Goal: Information Seeking & Learning: Check status

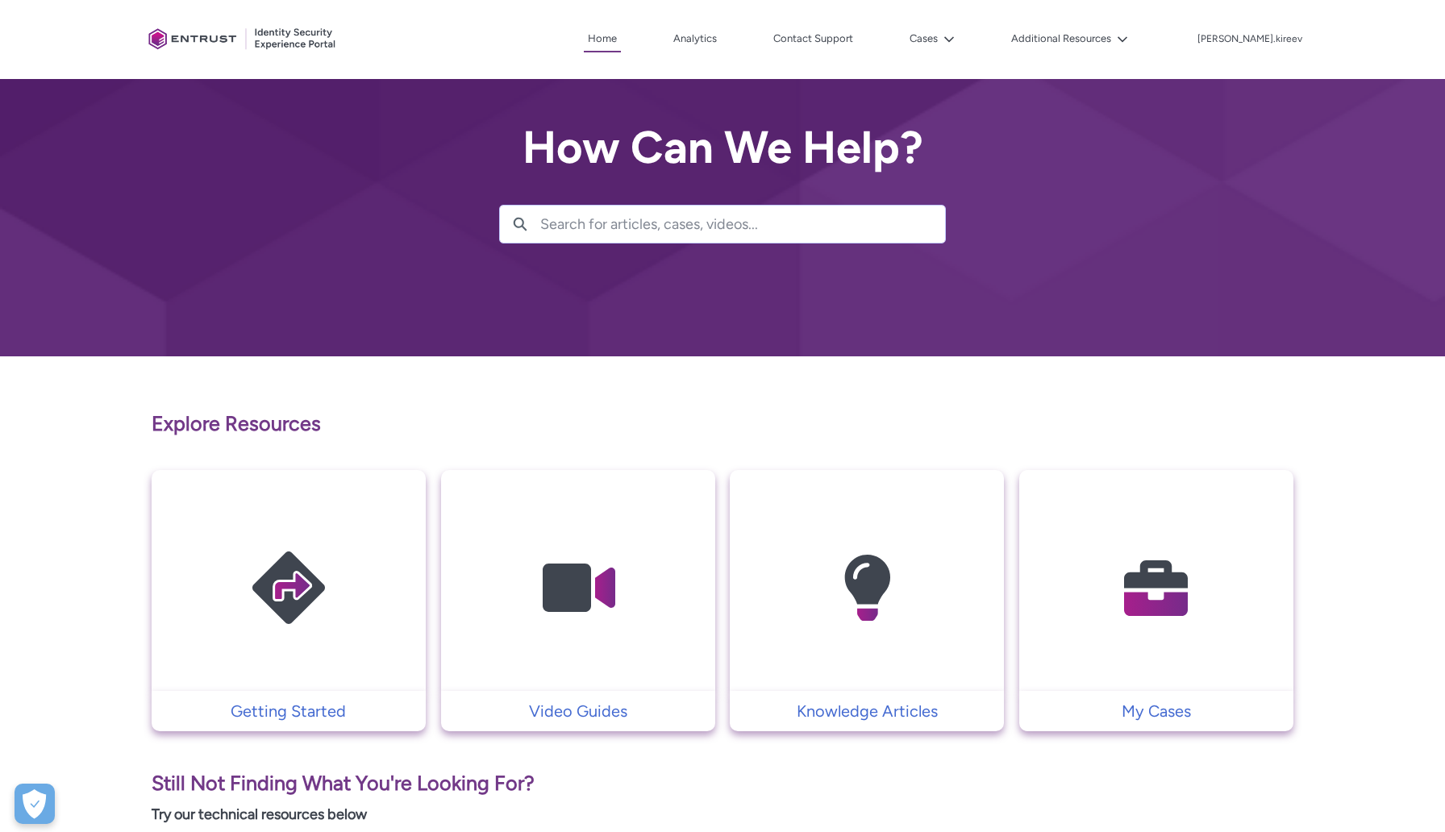
click at [1118, 581] on img at bounding box center [1156, 588] width 153 height 173
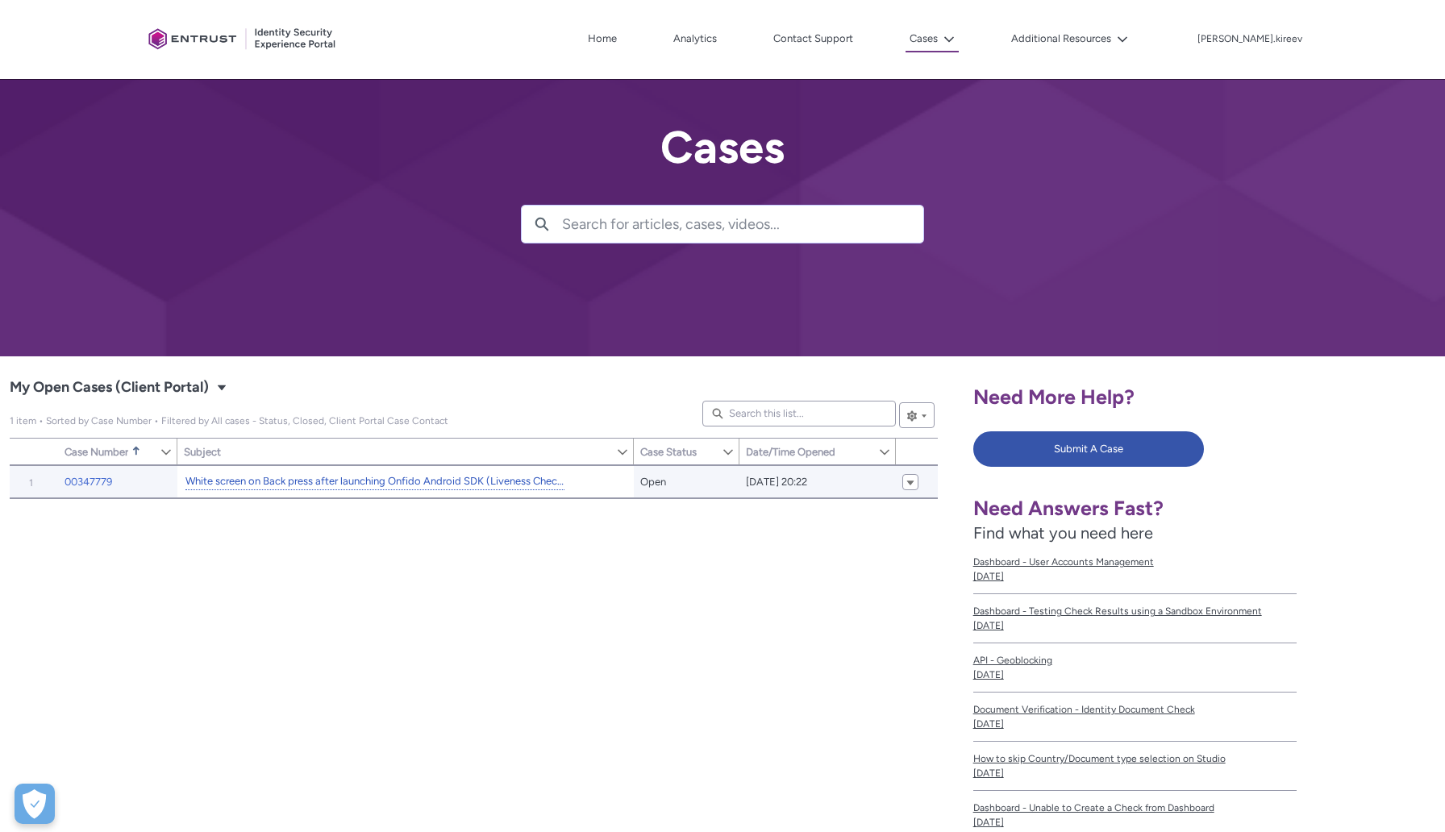
click at [518, 490] on link "White screen on Back press after launching Onfido Android SDK (Liveness Check)" at bounding box center [374, 481] width 379 height 17
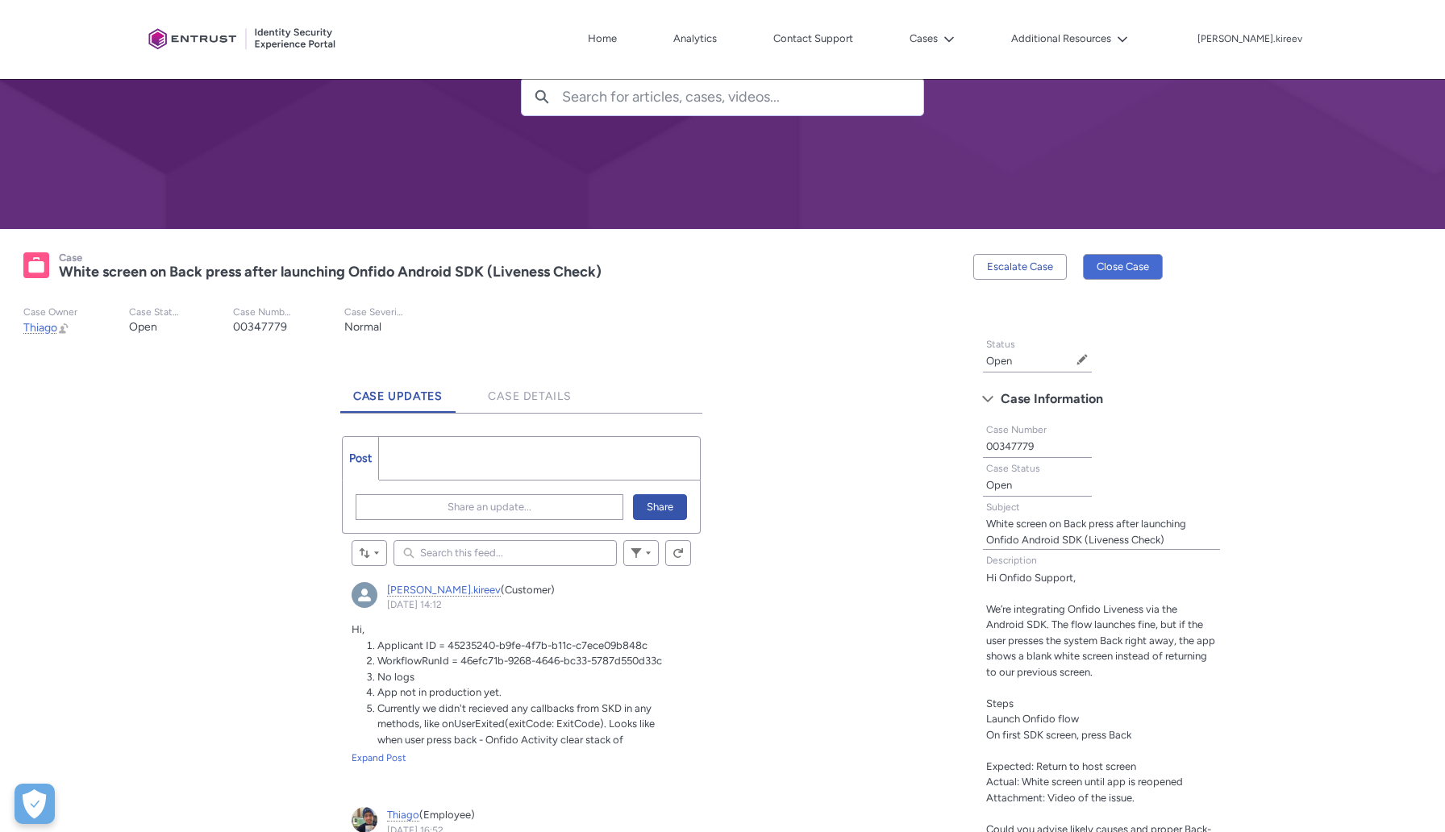
scroll to position [144, 0]
